Goal: Navigation & Orientation: Go to known website

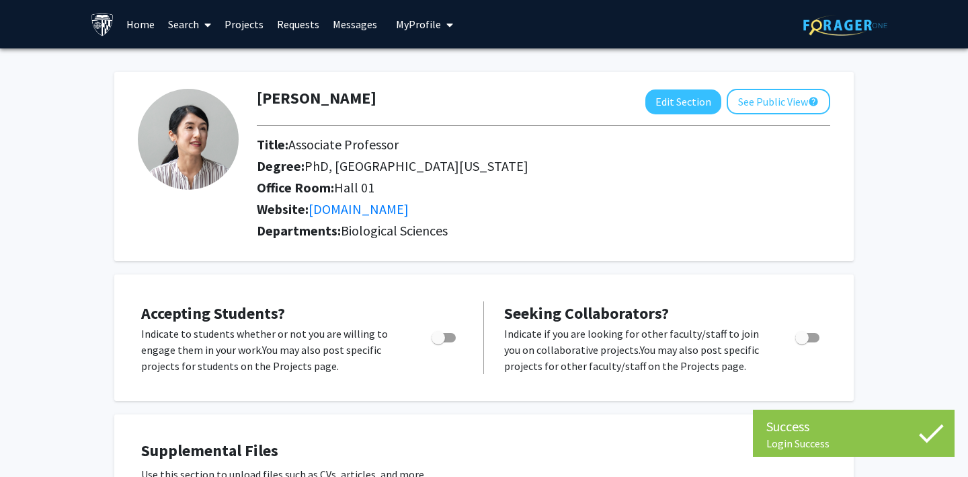
click at [284, 22] on link "Requests" at bounding box center [298, 24] width 56 height 47
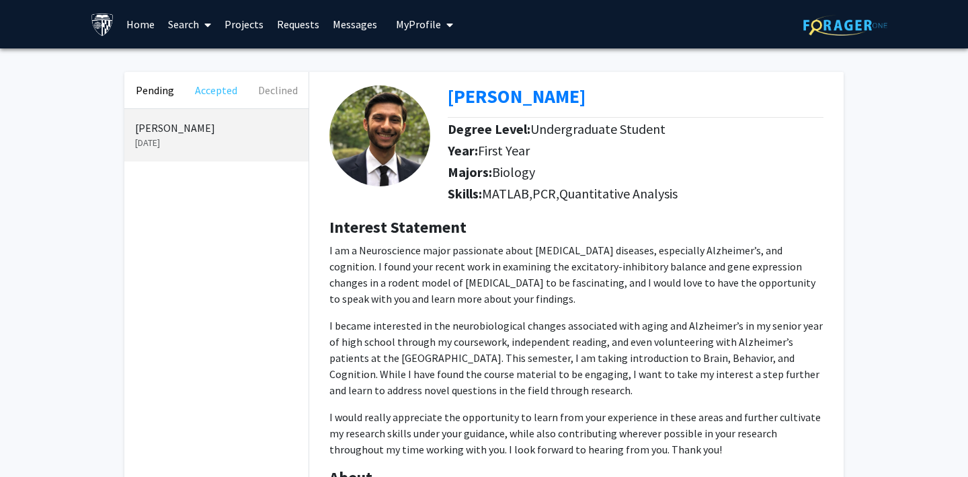
click at [207, 89] on button "Accepted" at bounding box center [216, 90] width 61 height 36
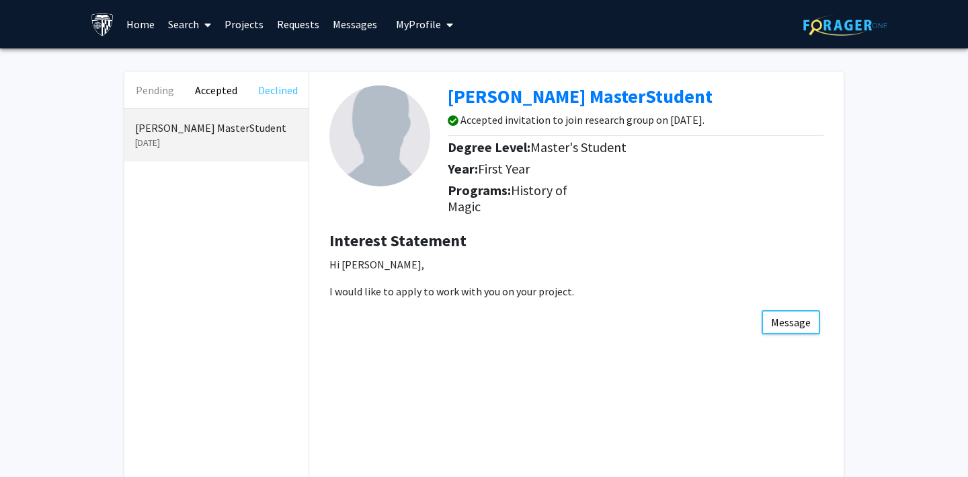
click at [272, 86] on button "Declined" at bounding box center [277, 90] width 61 height 36
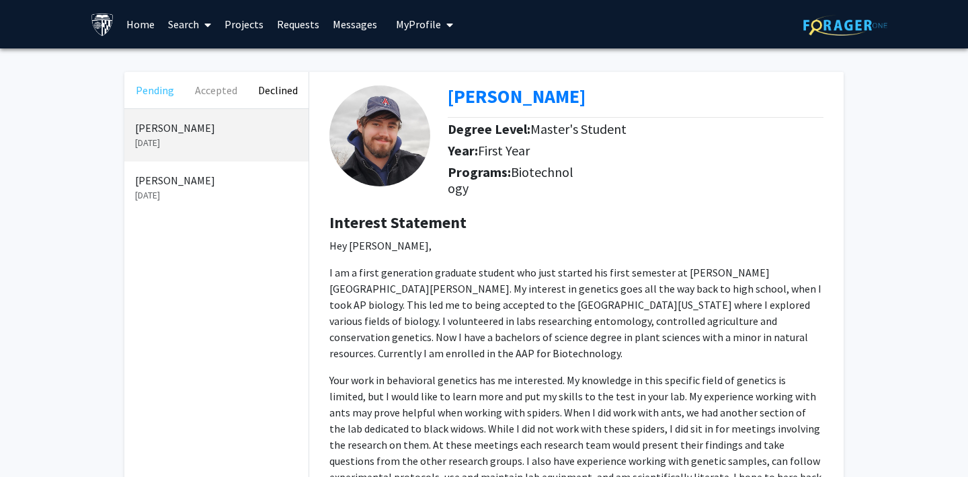
click at [157, 89] on button "Pending" at bounding box center [154, 90] width 61 height 36
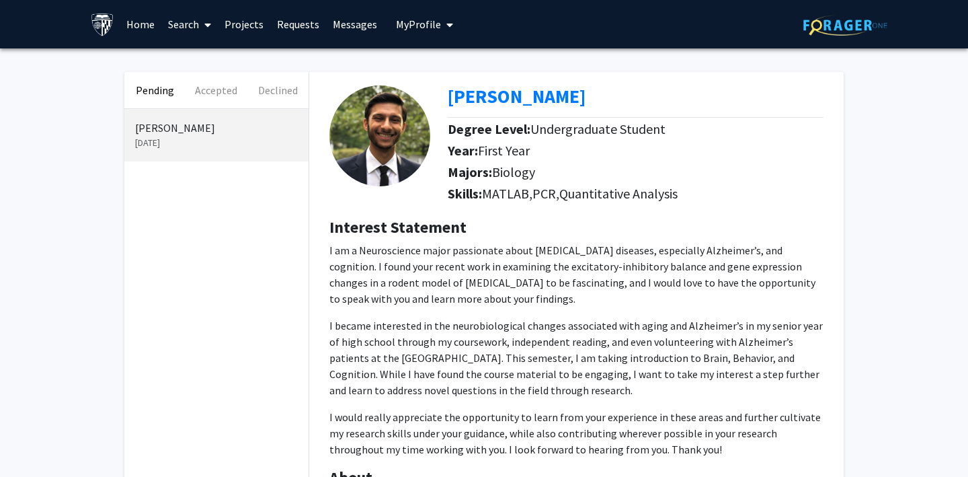
click at [432, 28] on span "My Profile" at bounding box center [418, 23] width 45 height 13
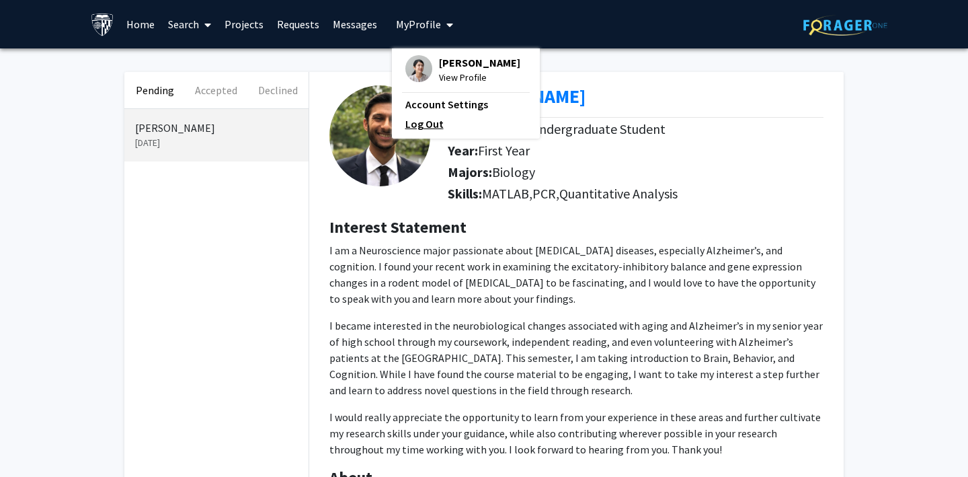
click at [428, 128] on link "Log Out" at bounding box center [466, 124] width 121 height 16
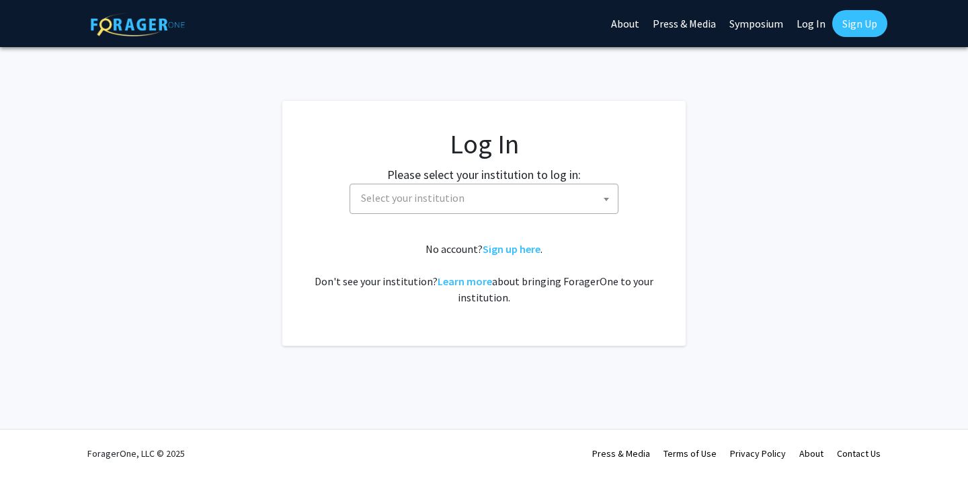
select select
click at [110, 20] on img at bounding box center [138, 25] width 94 height 24
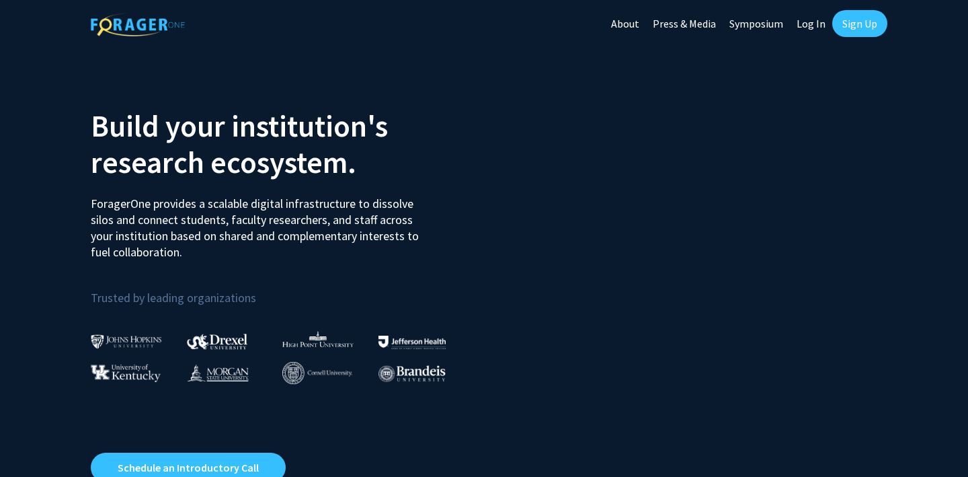
click at [813, 24] on link "Log In" at bounding box center [811, 23] width 42 height 47
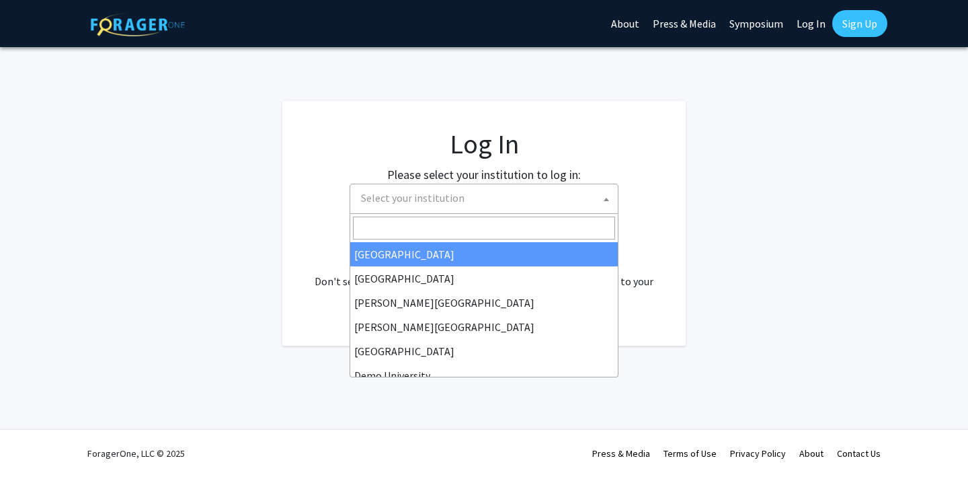
click at [494, 204] on span "Select your institution" at bounding box center [487, 198] width 262 height 28
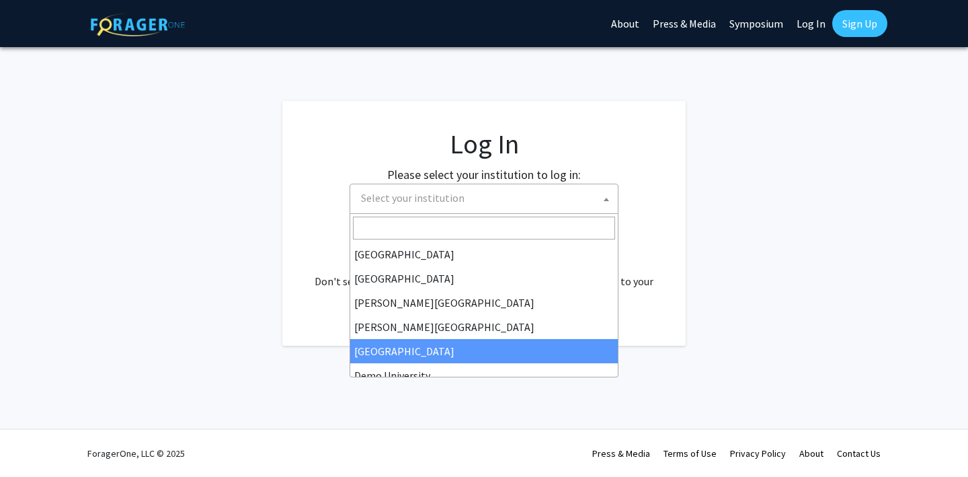
scroll to position [39, 0]
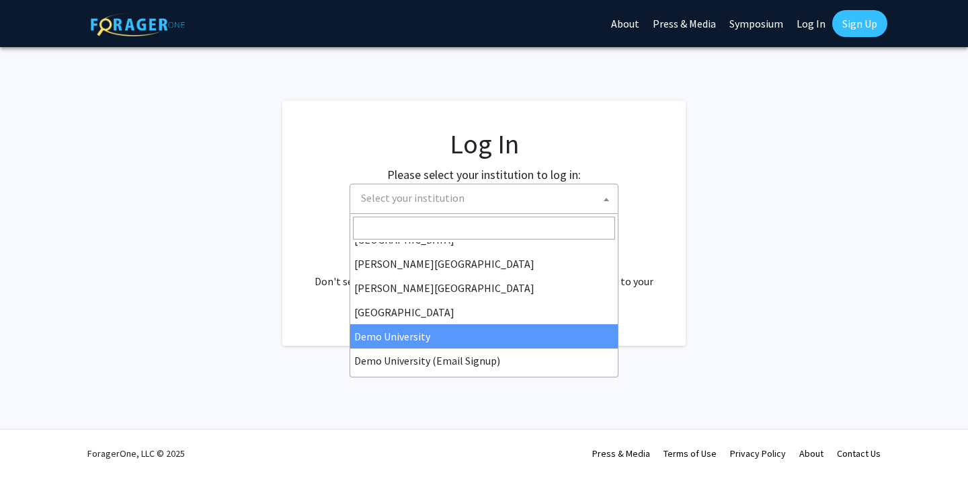
select select "8"
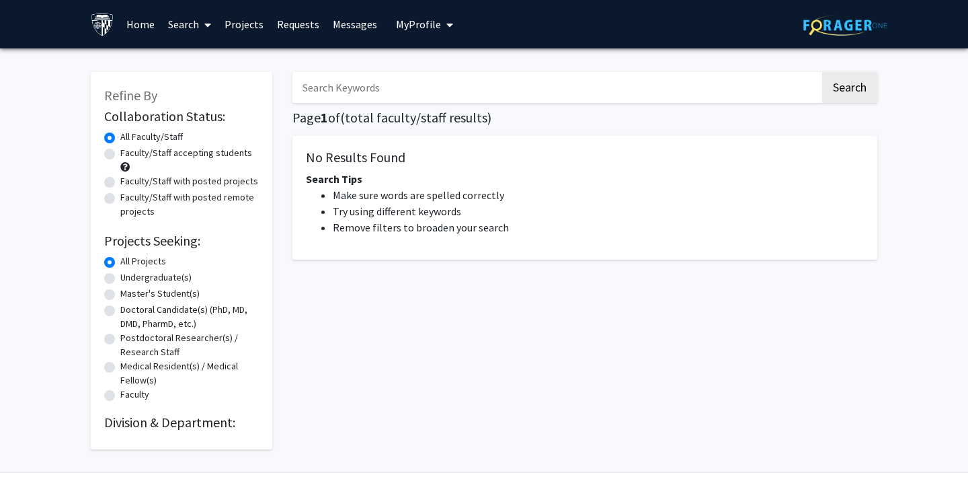
click at [412, 24] on span "My Profile" at bounding box center [418, 23] width 45 height 13
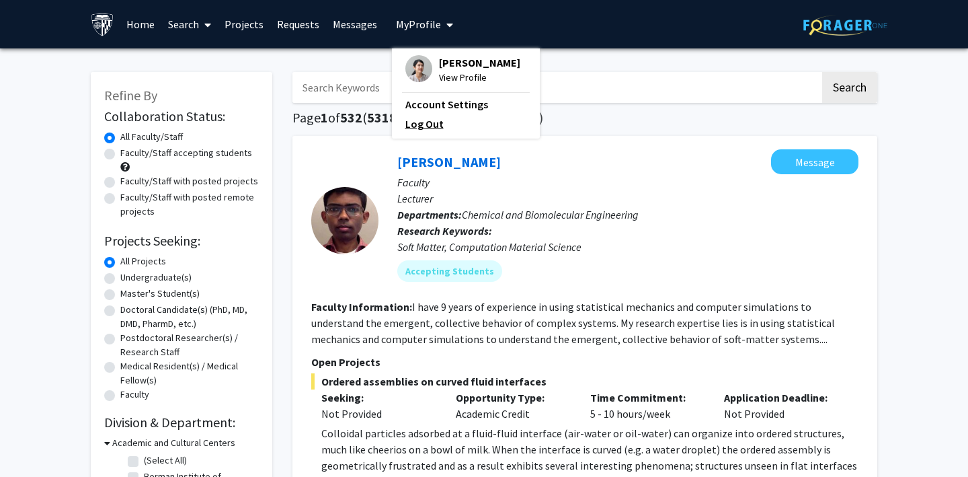
click at [421, 120] on link "Log Out" at bounding box center [466, 124] width 121 height 16
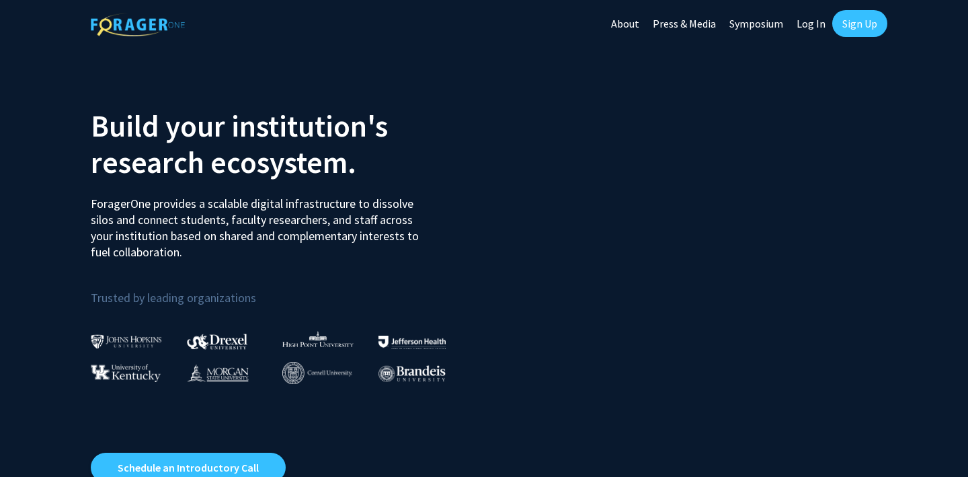
click at [809, 20] on link "Log In" at bounding box center [811, 23] width 42 height 47
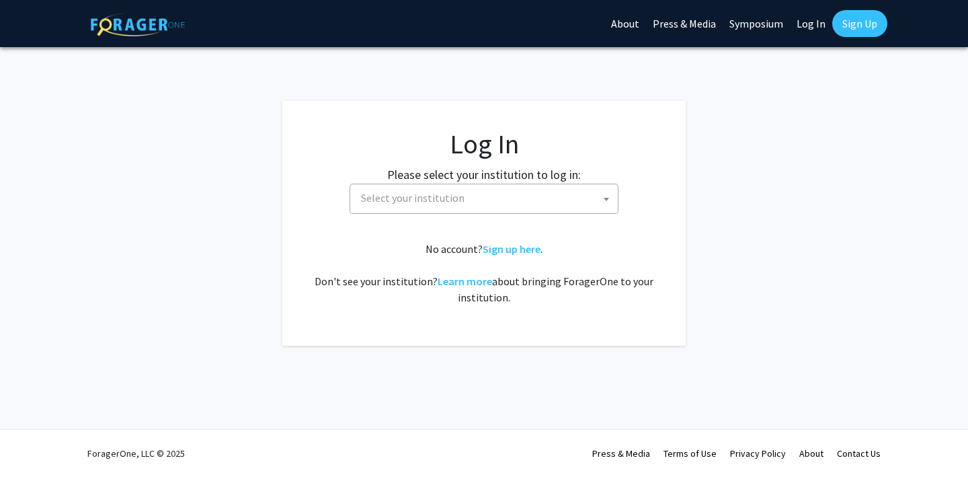
click at [490, 200] on span "Select your institution" at bounding box center [487, 198] width 262 height 28
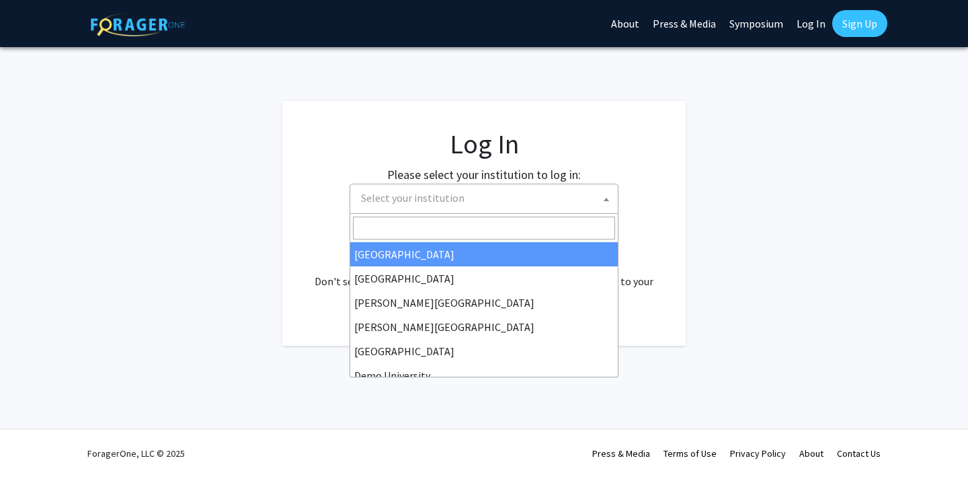
click at [673, 213] on fg-card "Log In Please select your institution to log in: [GEOGRAPHIC_DATA] [GEOGRAPHIC_…" at bounding box center [484, 223] width 404 height 245
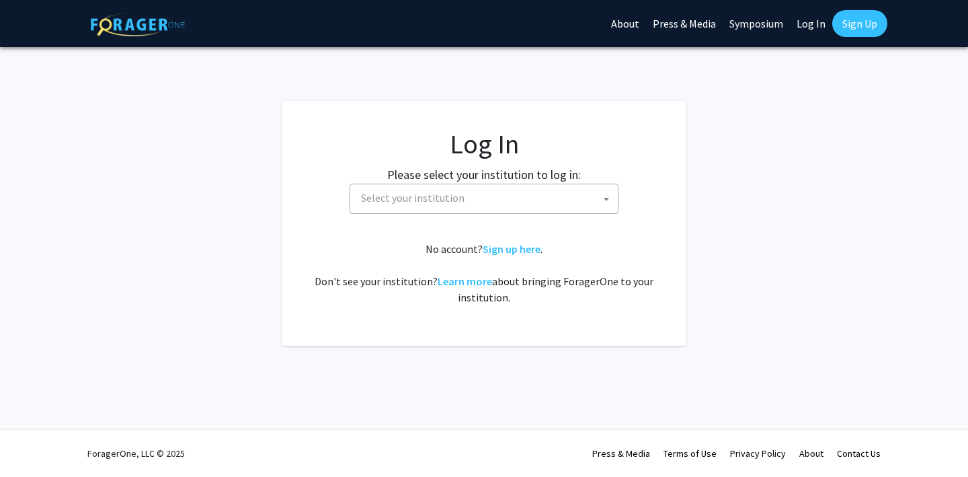
click at [568, 195] on span "Select your institution" at bounding box center [487, 198] width 262 height 28
click at [408, 202] on span "[GEOGRAPHIC_DATA]" at bounding box center [487, 198] width 262 height 28
click at [435, 192] on span "[GEOGRAPHIC_DATA]" at bounding box center [487, 198] width 262 height 28
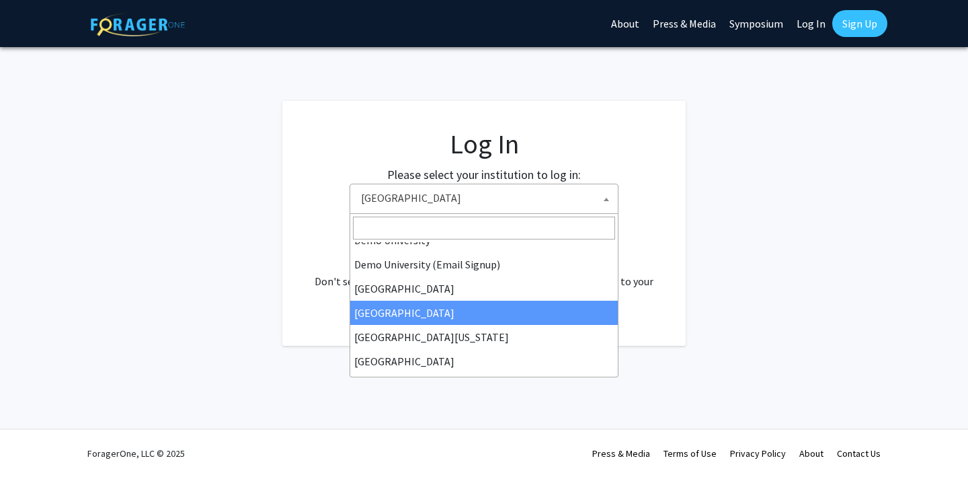
scroll to position [133, 0]
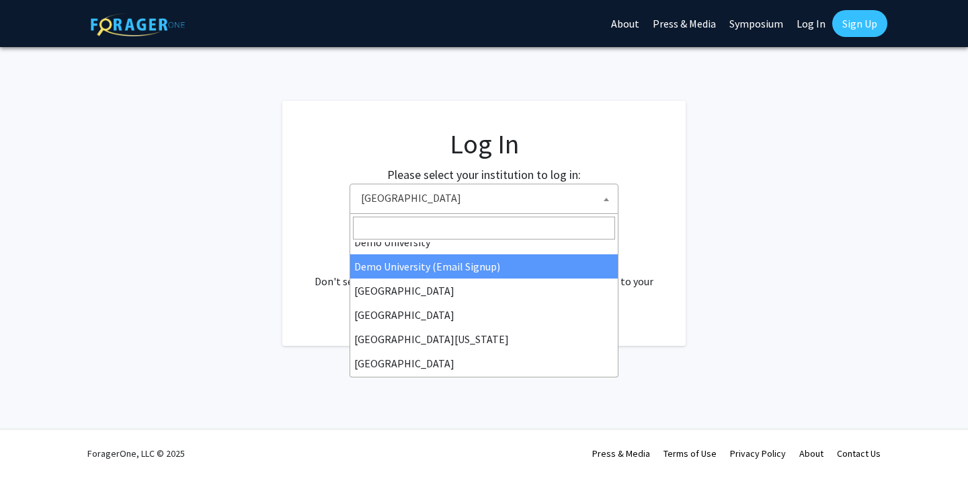
select select "15"
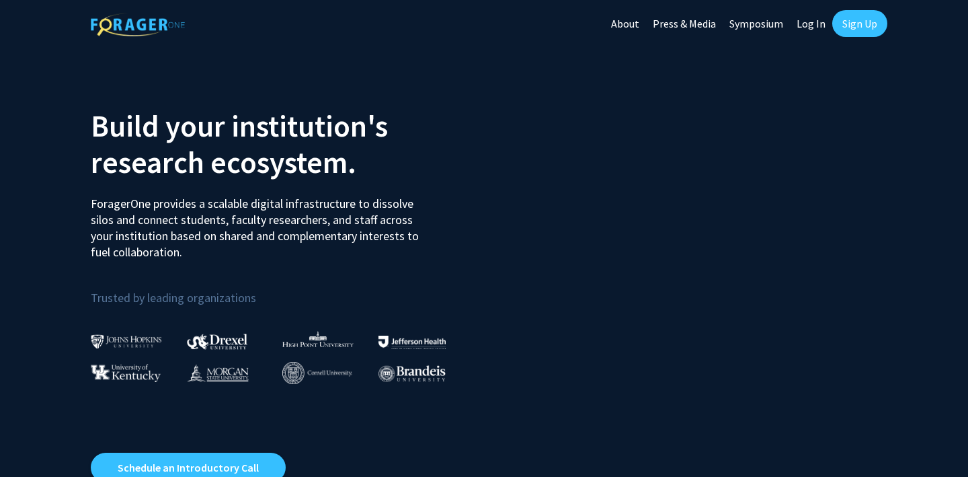
click at [812, 22] on link "Log In" at bounding box center [811, 23] width 42 height 47
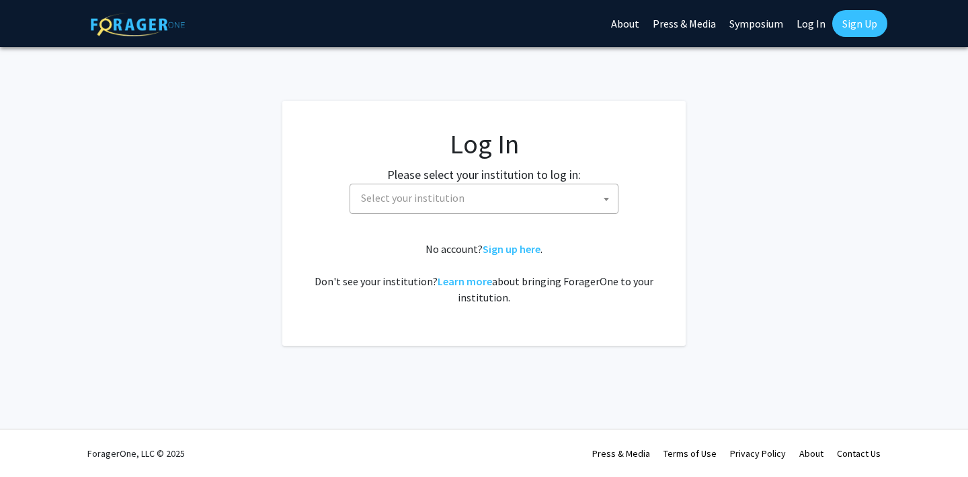
click at [482, 200] on span "Select your institution" at bounding box center [487, 198] width 262 height 28
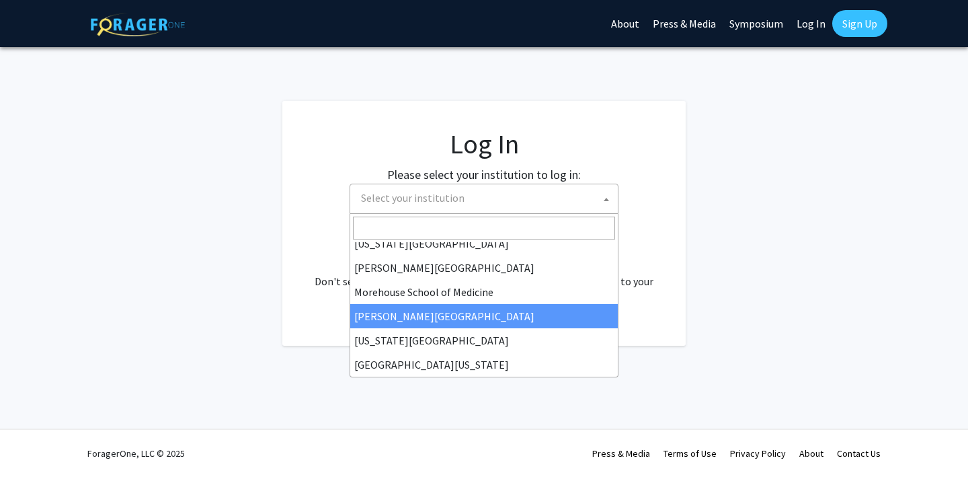
scroll to position [441, 0]
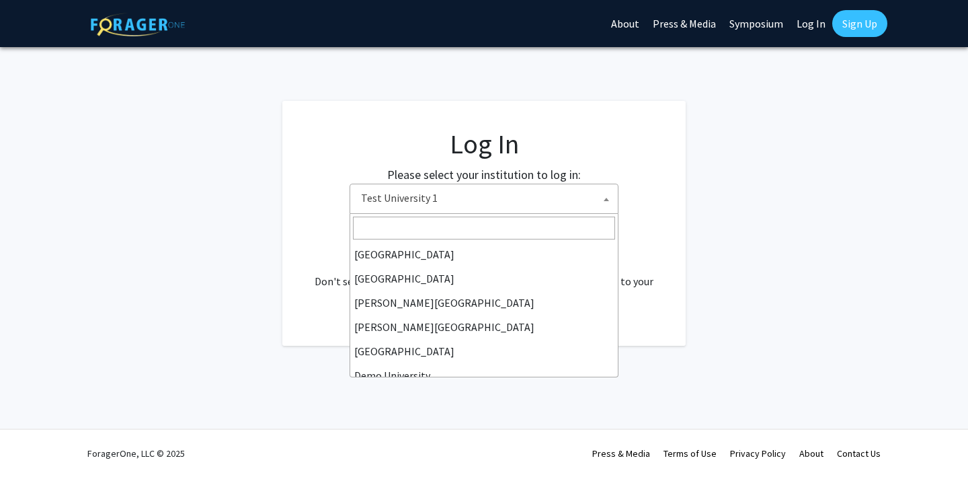
click at [432, 204] on span "Test University 1" at bounding box center [487, 198] width 262 height 28
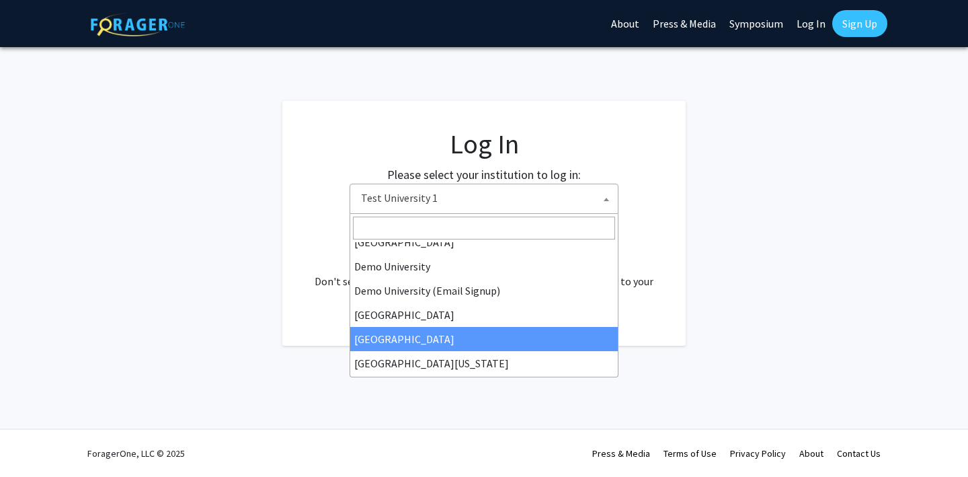
scroll to position [104, 0]
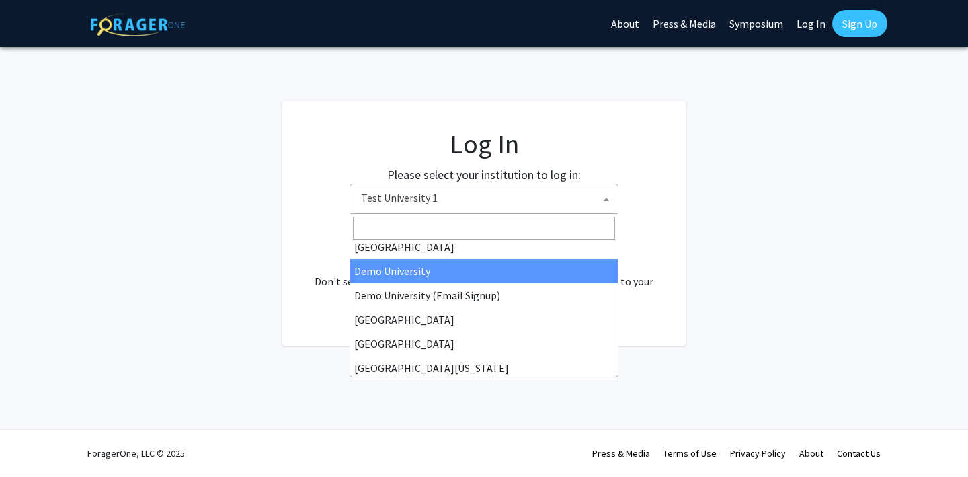
select select "8"
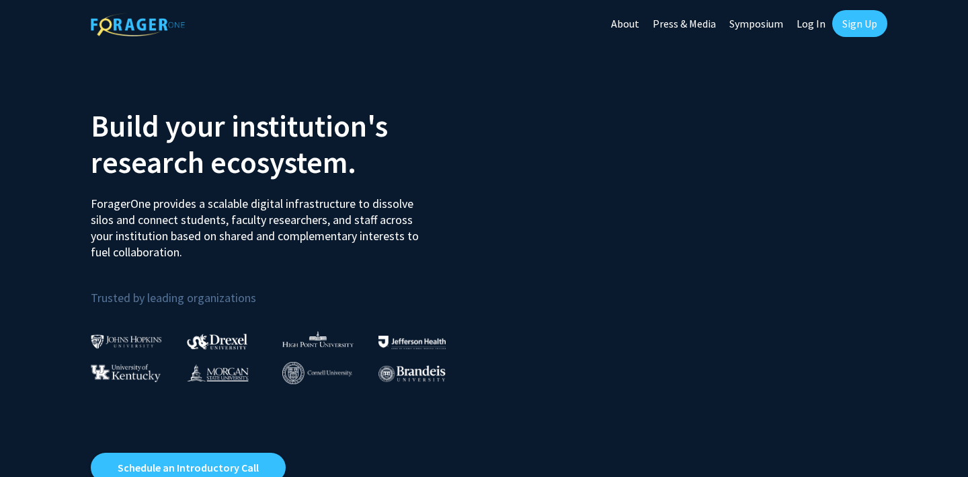
click at [806, 24] on link "Log In" at bounding box center [811, 23] width 42 height 47
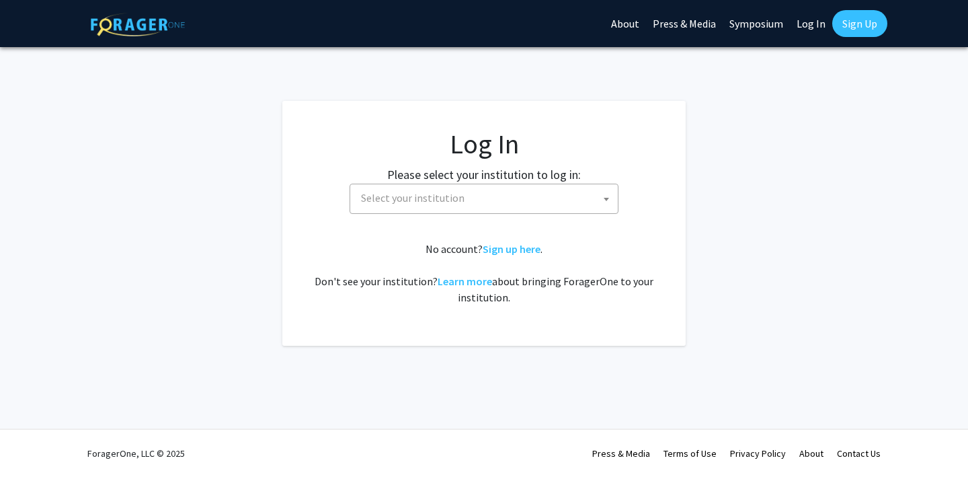
click at [517, 199] on span "Select your institution" at bounding box center [487, 198] width 262 height 28
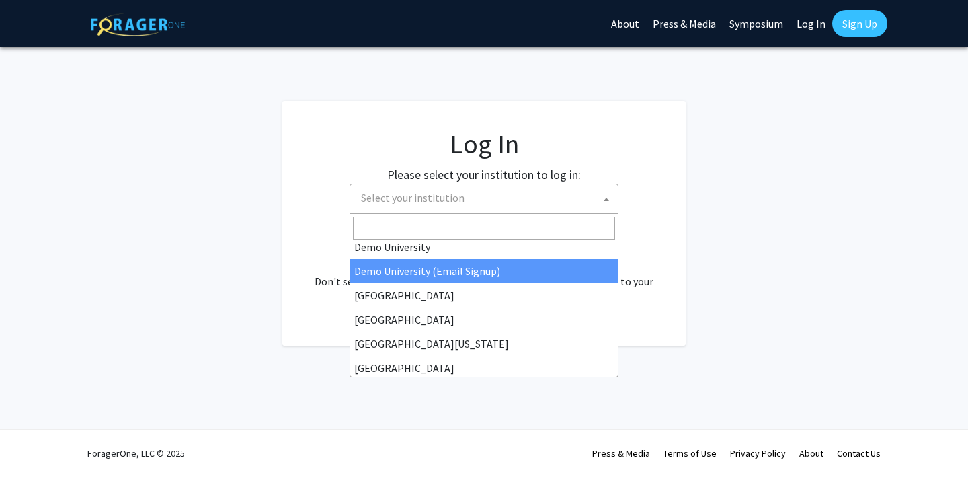
scroll to position [128, 0]
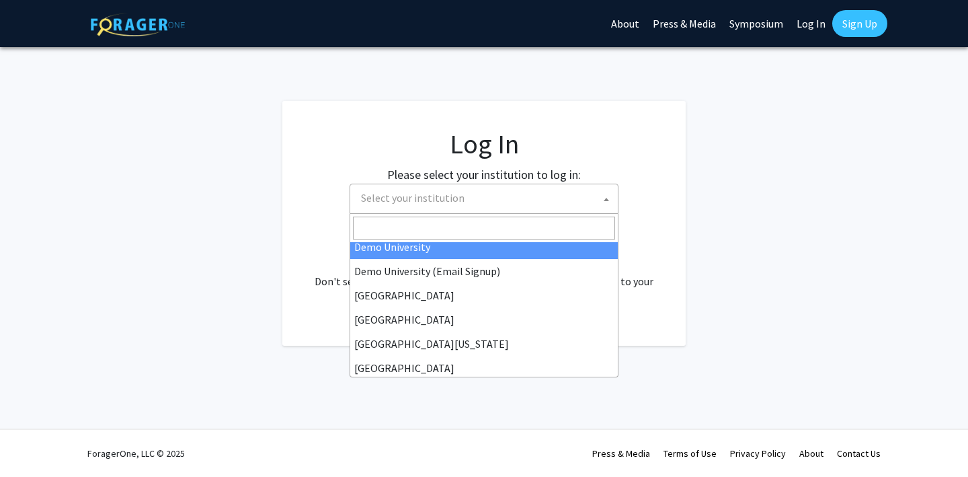
select select "8"
